Goal: Check status

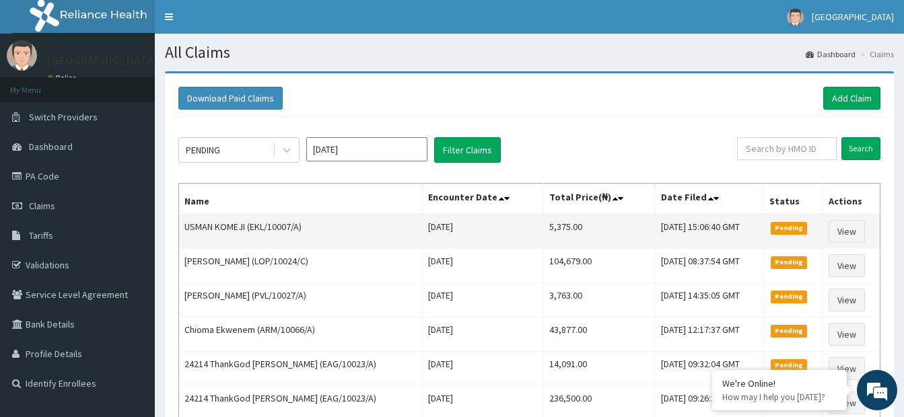
drag, startPoint x: 700, startPoint y: 148, endPoint x: 389, endPoint y: 244, distance: 325.3
click at [389, 244] on td "USMAN KOMEJI (EKL/10007/A)" at bounding box center [301, 231] width 244 height 35
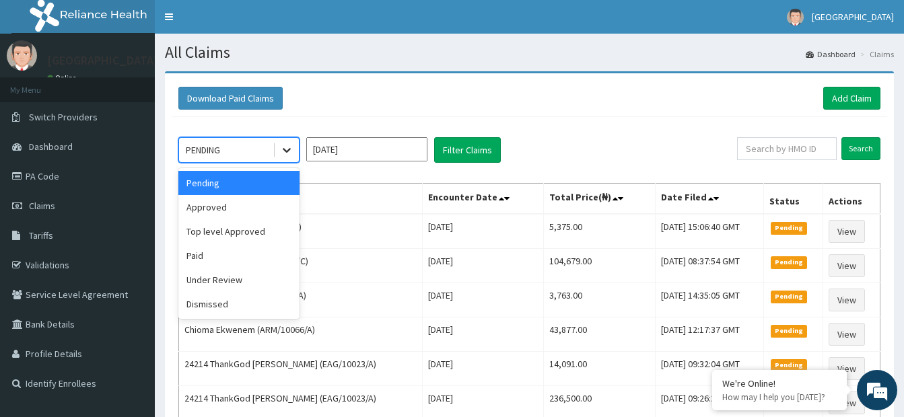
click at [283, 153] on icon at bounding box center [286, 149] width 13 height 13
click at [240, 213] on div "Approved" at bounding box center [238, 207] width 121 height 24
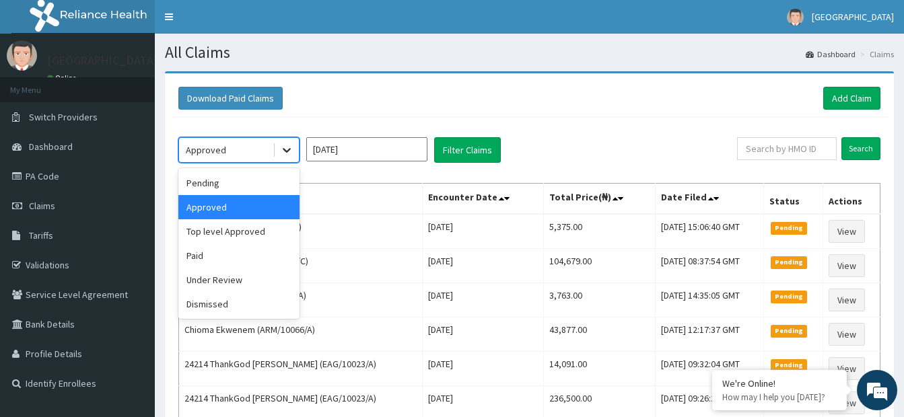
click at [288, 154] on icon at bounding box center [286, 149] width 13 height 13
click at [266, 230] on div "Top level Approved" at bounding box center [238, 231] width 121 height 24
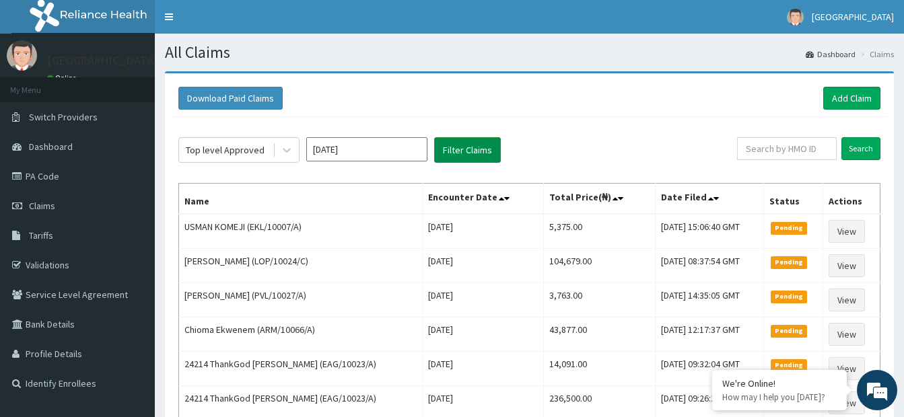
click at [482, 153] on button "Filter Claims" at bounding box center [467, 150] width 67 height 26
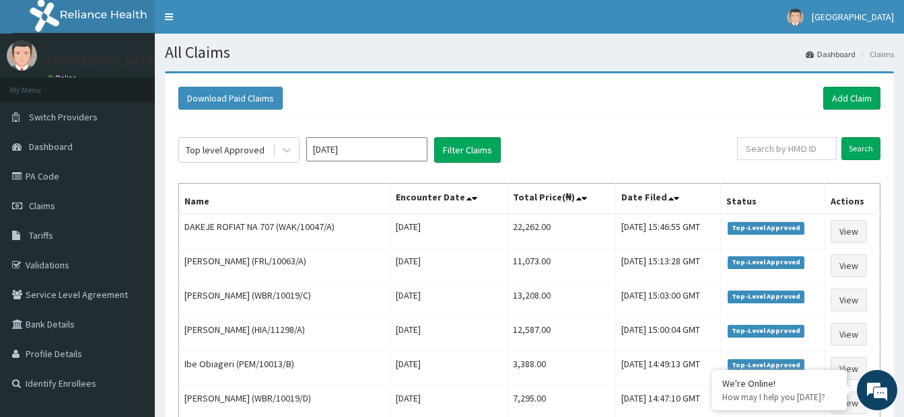
drag, startPoint x: 664, startPoint y: 163, endPoint x: 595, endPoint y: 128, distance: 77.1
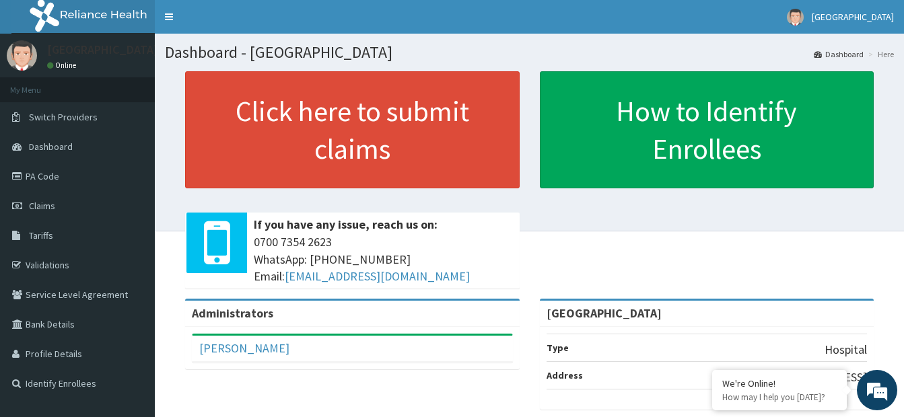
drag, startPoint x: 0, startPoint y: 0, endPoint x: 858, endPoint y: 215, distance: 884.7
click at [858, 215] on div "Click here to submit claims If you have any issue, reach us on: [PHONE_NUMBER] …" at bounding box center [529, 184] width 729 height 227
